Goal: Information Seeking & Learning: Learn about a topic

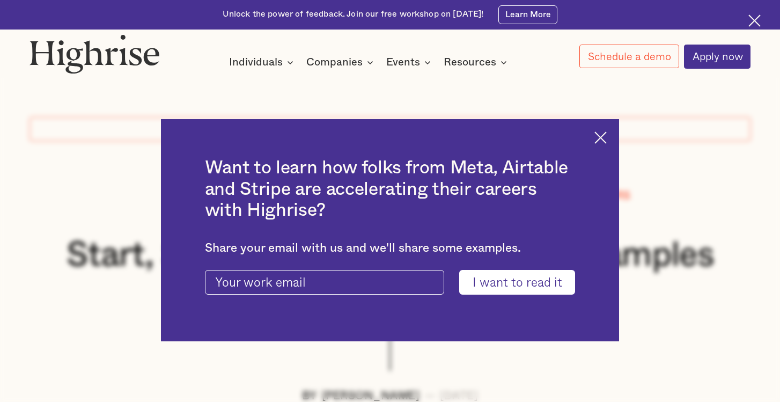
click at [597, 140] on img at bounding box center [600, 137] width 12 height 12
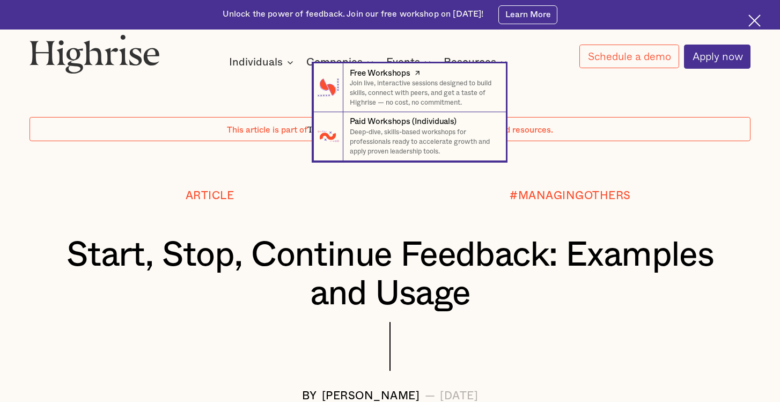
click at [384, 87] on p "Join live, interactive sessions designed to build skills, connect with peers, a…" at bounding box center [423, 93] width 146 height 28
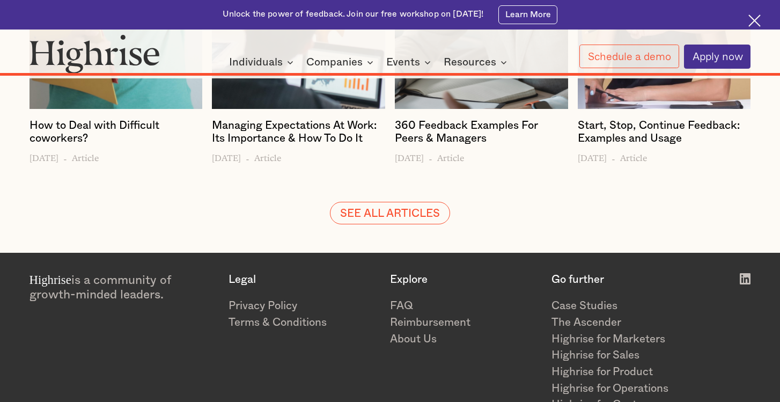
scroll to position [9905, 0]
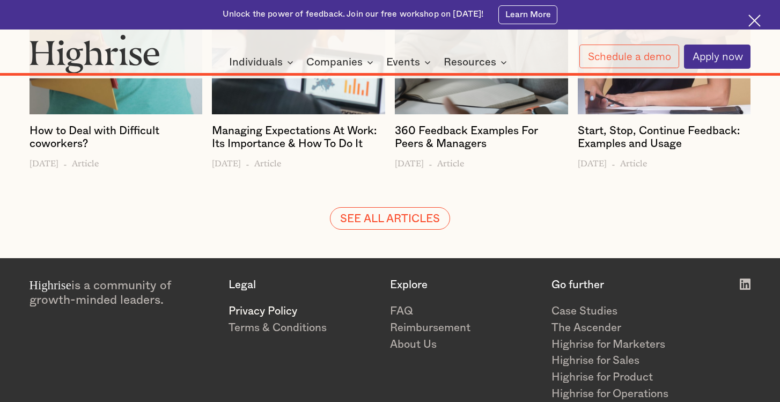
click at [286, 303] on link "Privacy Policy" at bounding box center [304, 311] width 150 height 17
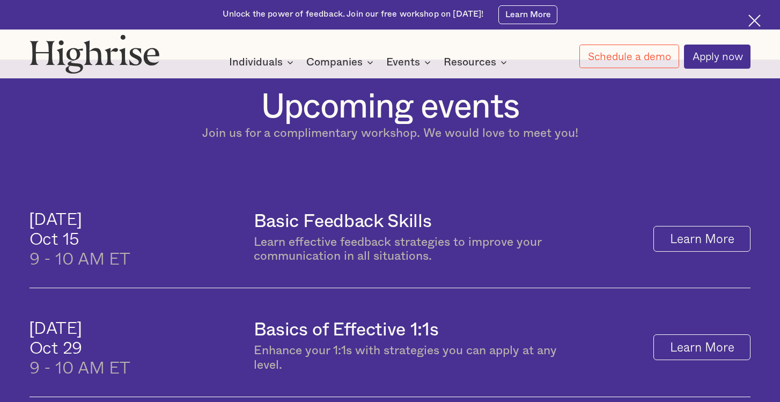
scroll to position [403, 0]
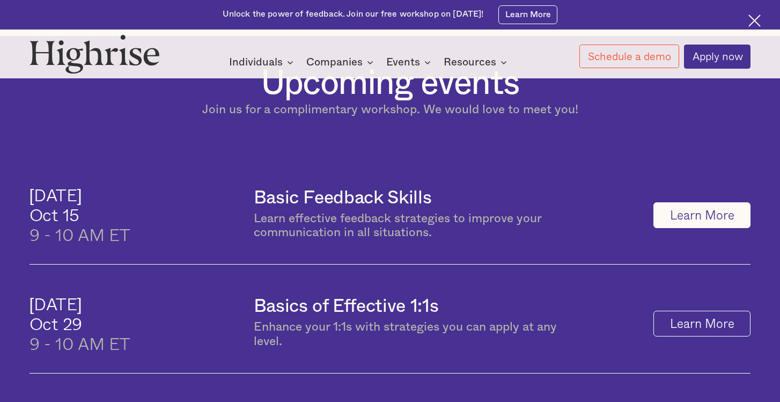
click at [702, 223] on link "Learn More" at bounding box center [701, 215] width 97 height 26
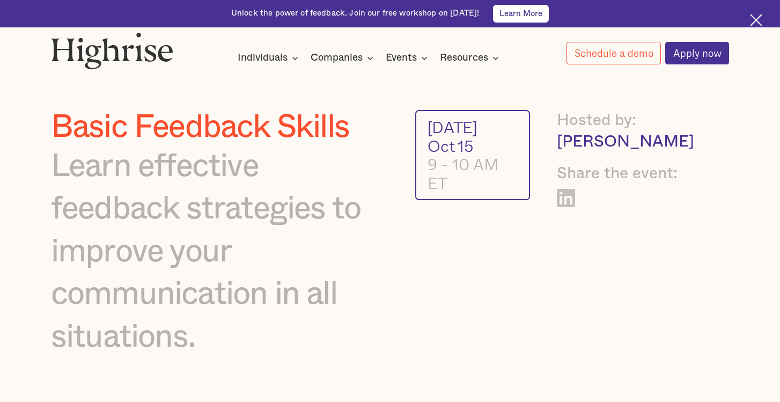
click at [527, 17] on link "Learn More" at bounding box center [521, 14] width 56 height 18
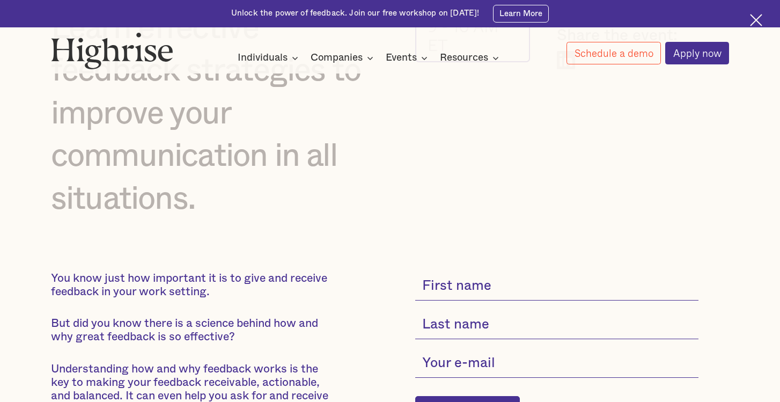
scroll to position [209, 0]
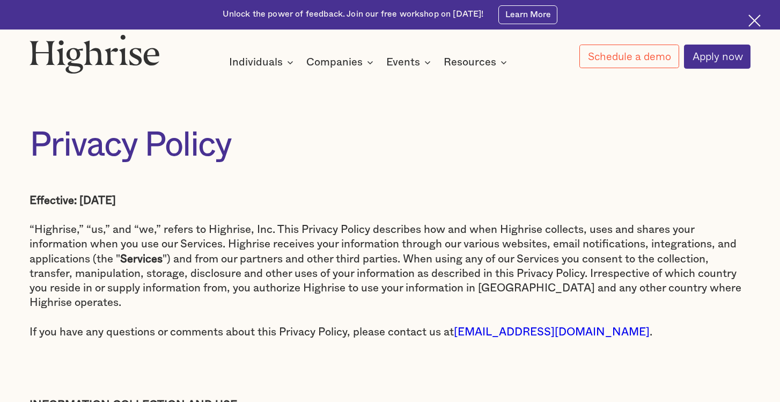
click at [753, 24] on img at bounding box center [754, 20] width 12 height 12
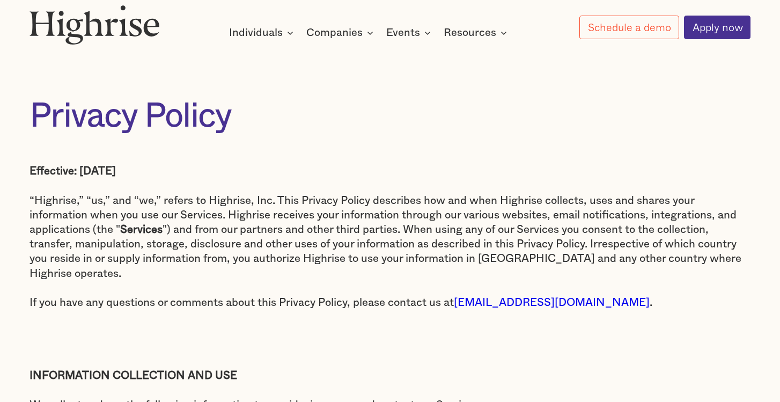
click at [112, 30] on img at bounding box center [95, 24] width 130 height 39
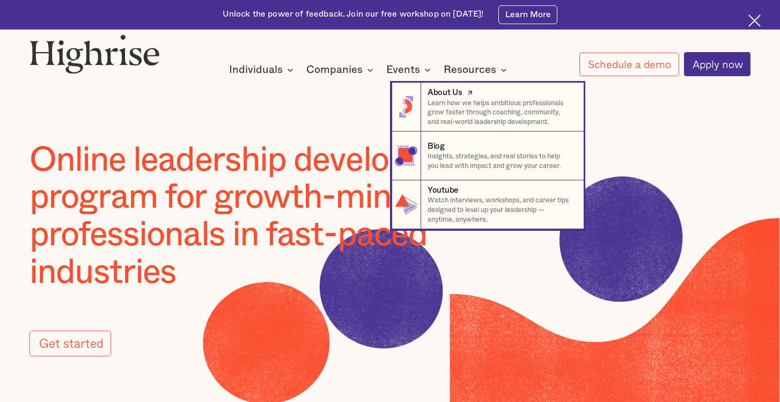
click at [437, 104] on p "Learn how we helps ambitious professionals grow faster through coaching, commun…" at bounding box center [501, 113] width 146 height 28
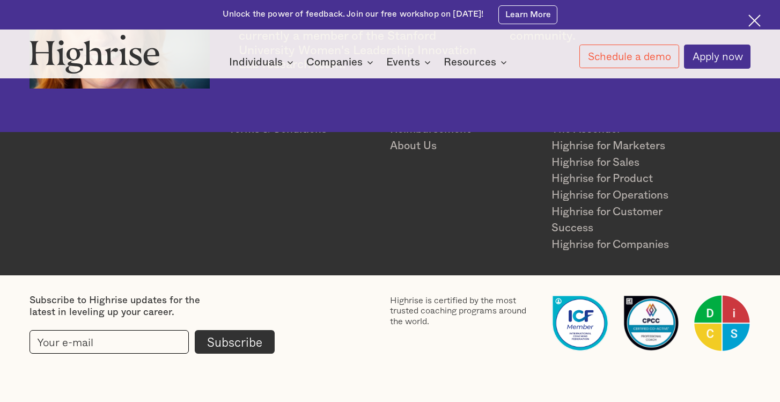
scroll to position [2632, 0]
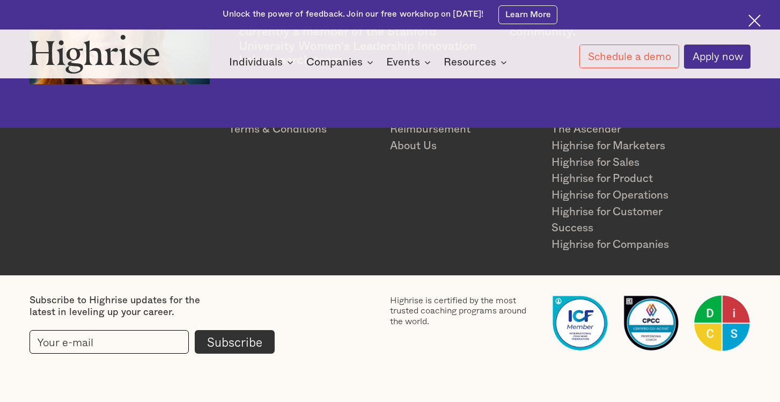
click at [588, 115] on link "Case Studies" at bounding box center [626, 113] width 150 height 17
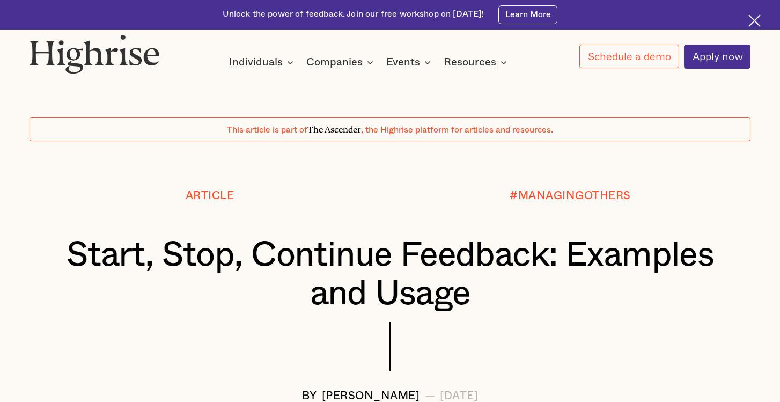
click at [339, 178] on div at bounding box center [390, 165] width 780 height 49
